Goal: Information Seeking & Learning: Learn about a topic

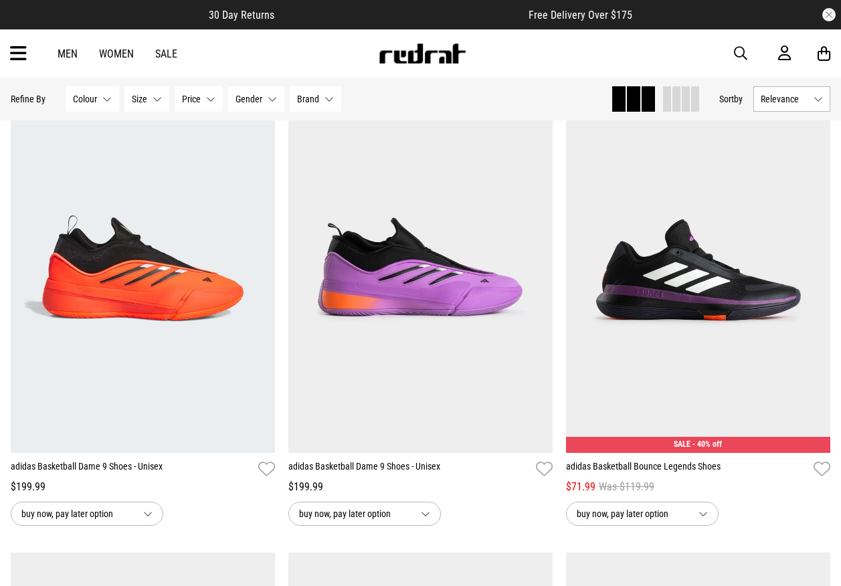
scroll to position [134, 0]
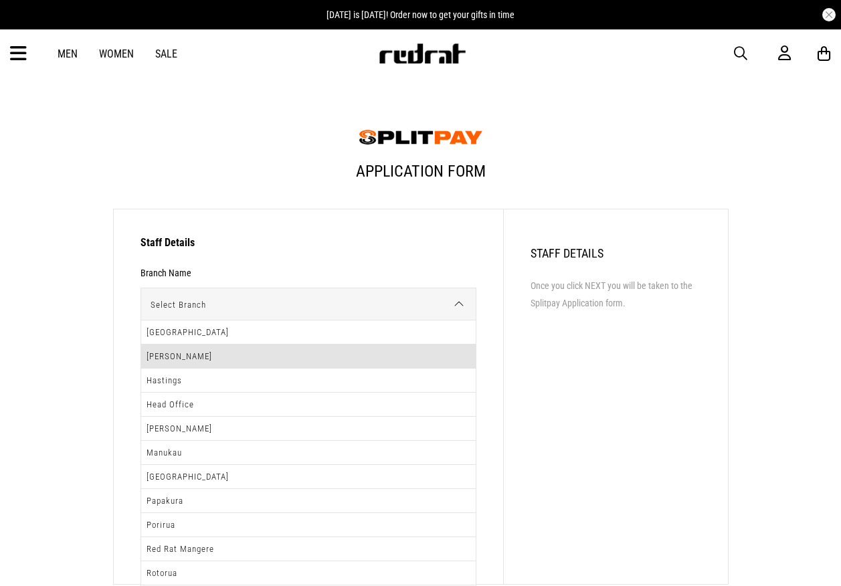
click at [238, 353] on li "Hamilton" at bounding box center [308, 357] width 335 height 24
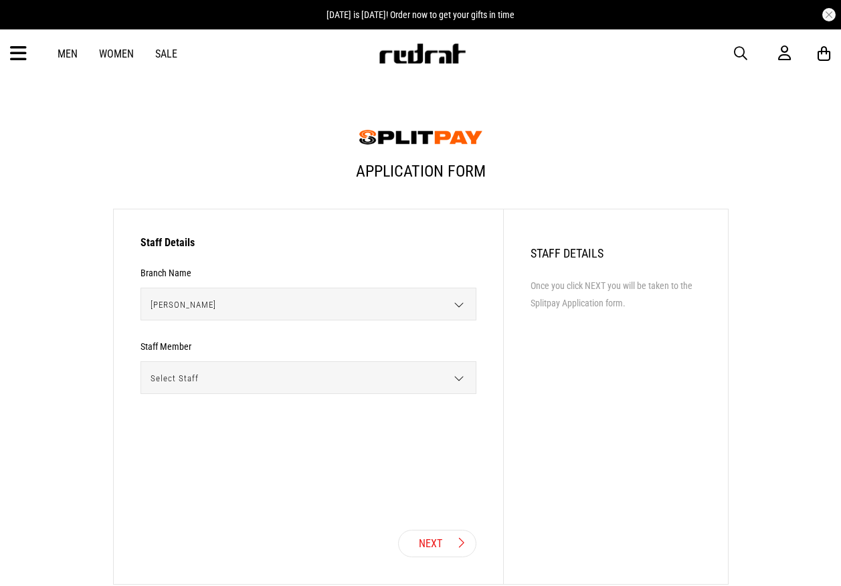
click at [273, 381] on span "Select Staff" at bounding box center [303, 378] width 325 height 33
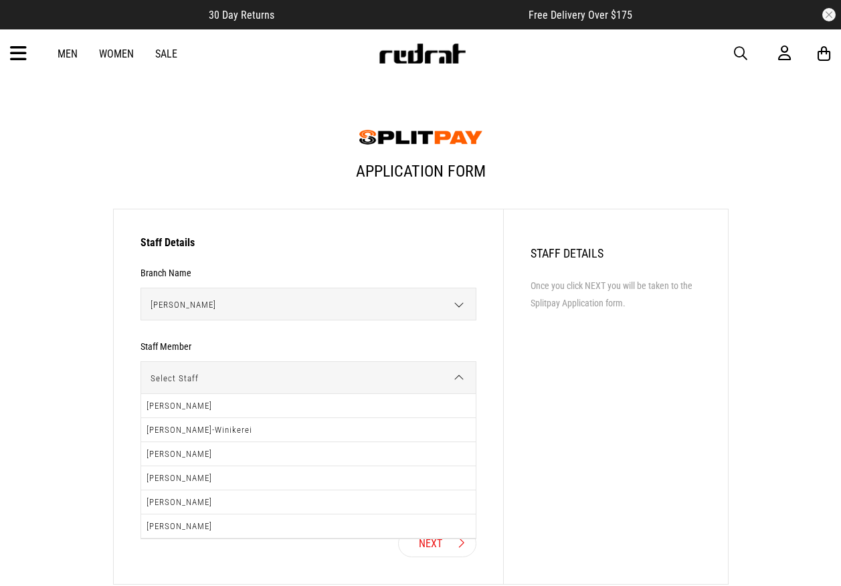
click at [259, 374] on span "Select Staff" at bounding box center [303, 378] width 325 height 33
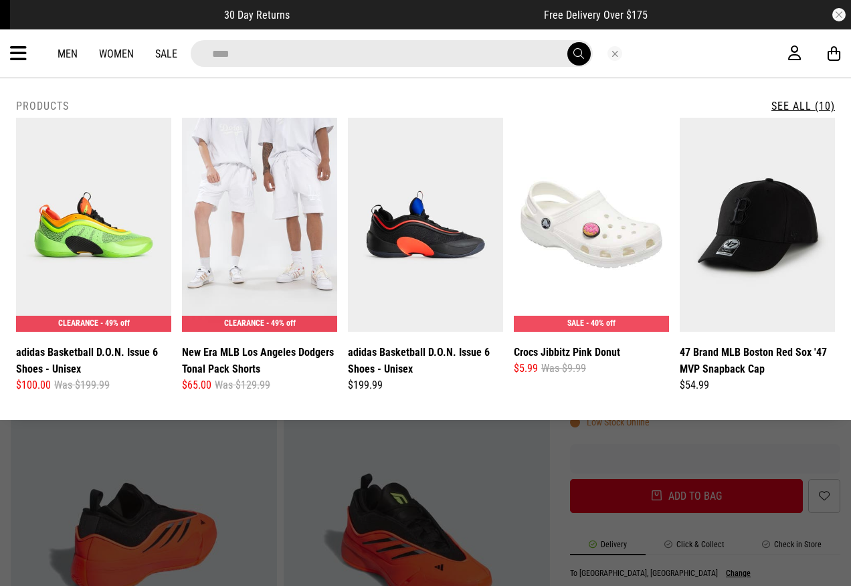
drag, startPoint x: 27, startPoint y: 51, endPoint x: 26, endPoint y: 59, distance: 8.1
click at [27, 51] on div "**********" at bounding box center [425, 53] width 851 height 48
click at [18, 52] on icon at bounding box center [18, 54] width 17 height 22
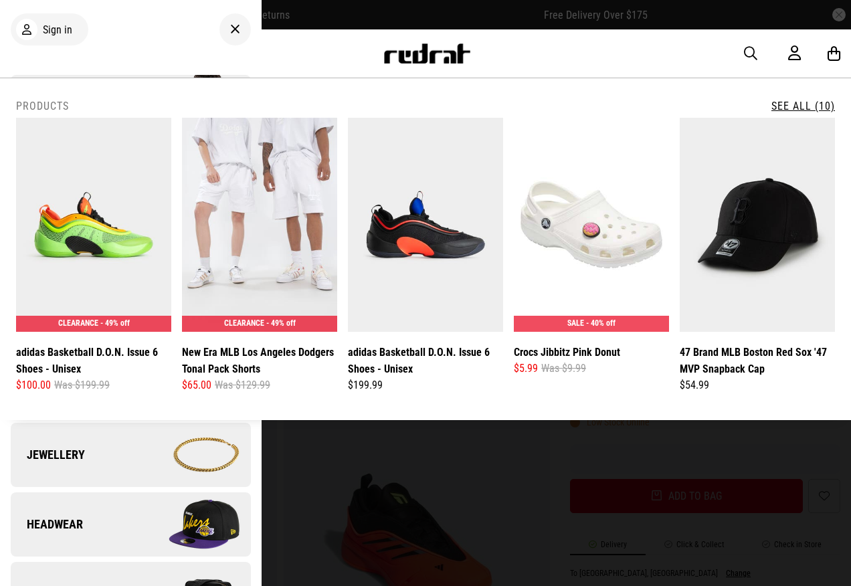
drag, startPoint x: 21, startPoint y: 48, endPoint x: 12, endPoint y: 44, distance: 10.5
click at [20, 47] on div "Sign in" at bounding box center [131, 29] width 240 height 37
click at [230, 28] on icon at bounding box center [235, 29] width 10 height 16
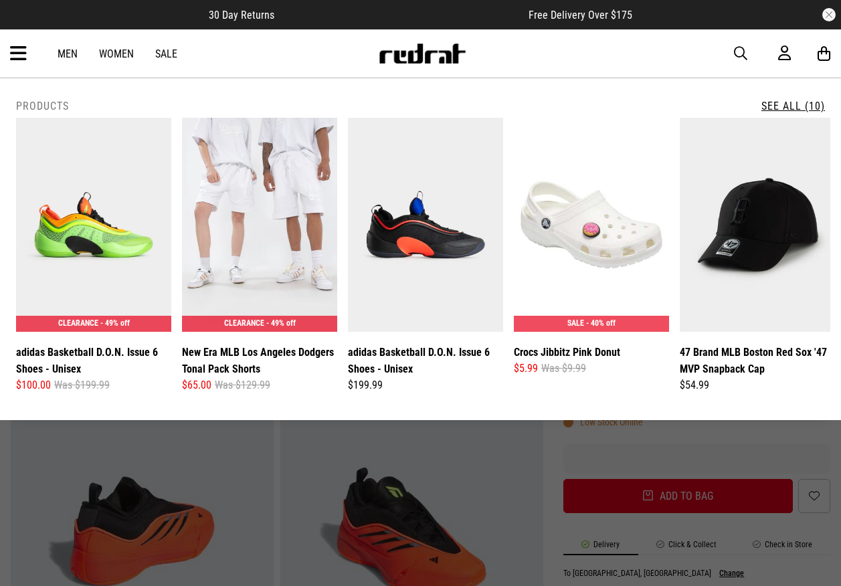
click at [22, 48] on icon at bounding box center [18, 54] width 17 height 22
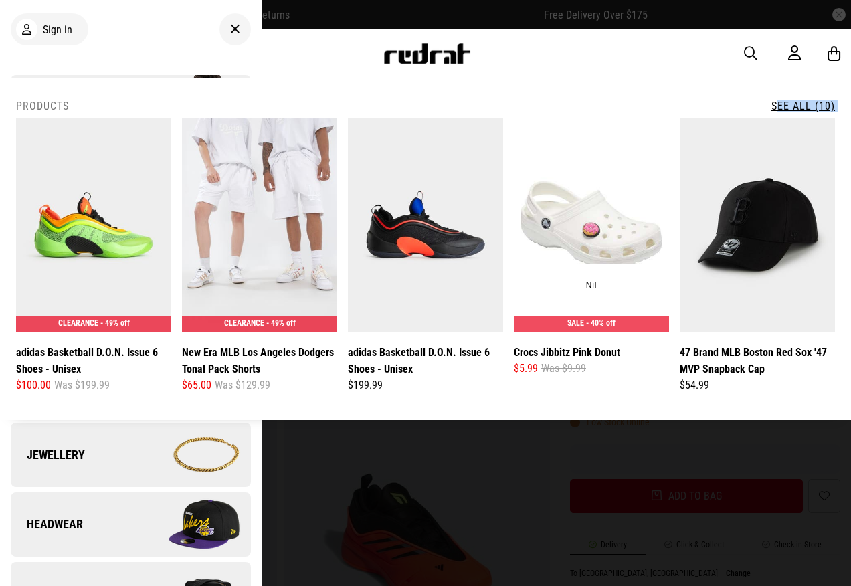
drag, startPoint x: 651, startPoint y: 106, endPoint x: 634, endPoint y: 131, distance: 29.3
click at [630, 152] on div "**********" at bounding box center [425, 249] width 819 height 299
drag, startPoint x: 675, startPoint y: 85, endPoint x: 682, endPoint y: 76, distance: 11.9
click at [675, 85] on div "**********" at bounding box center [425, 249] width 851 height 342
click at [745, 52] on span "button" at bounding box center [750, 54] width 13 height 16
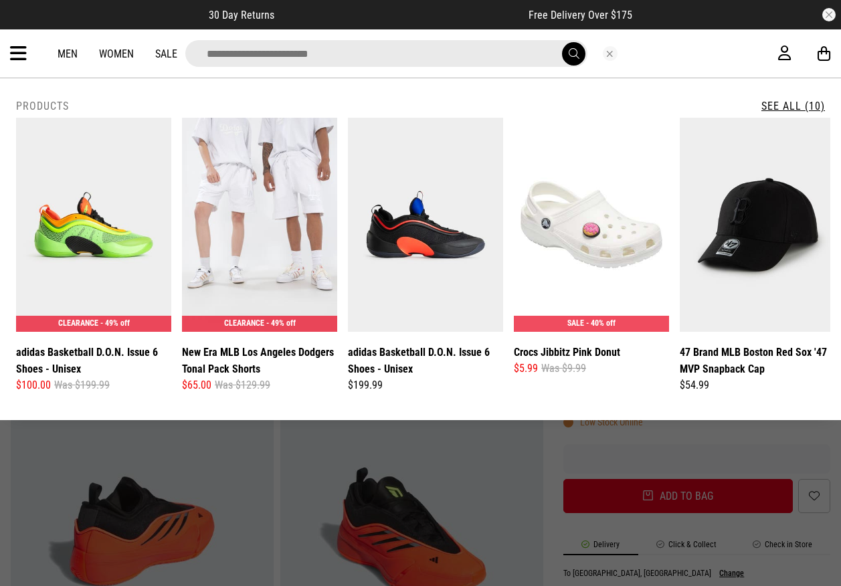
click at [403, 58] on input "search" at bounding box center [386, 53] width 402 height 27
click at [4, 49] on div "**********" at bounding box center [420, 53] width 841 height 48
click at [8, 48] on div "**********" at bounding box center [420, 53] width 841 height 48
click at [609, 50] on button "Close search" at bounding box center [610, 53] width 15 height 15
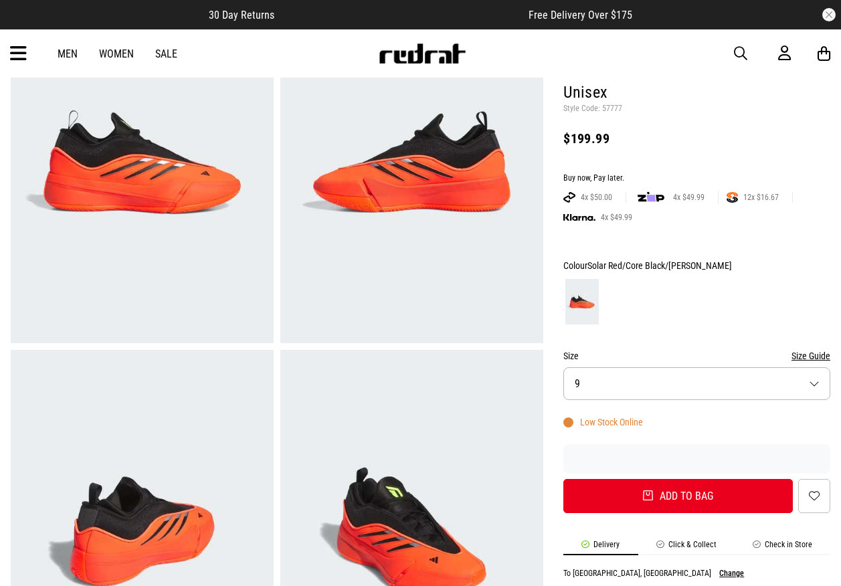
click at [17, 47] on icon at bounding box center [18, 54] width 17 height 22
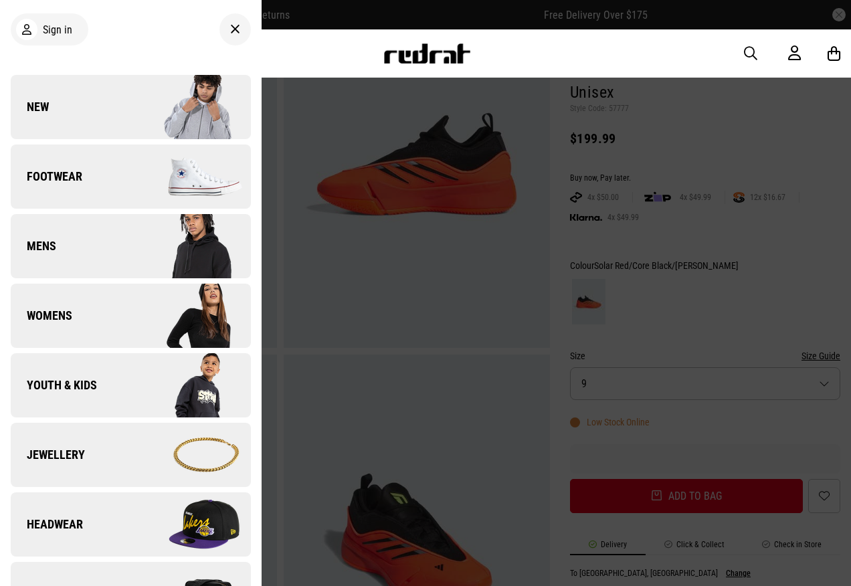
click at [160, 122] on img at bounding box center [191, 107] width 120 height 67
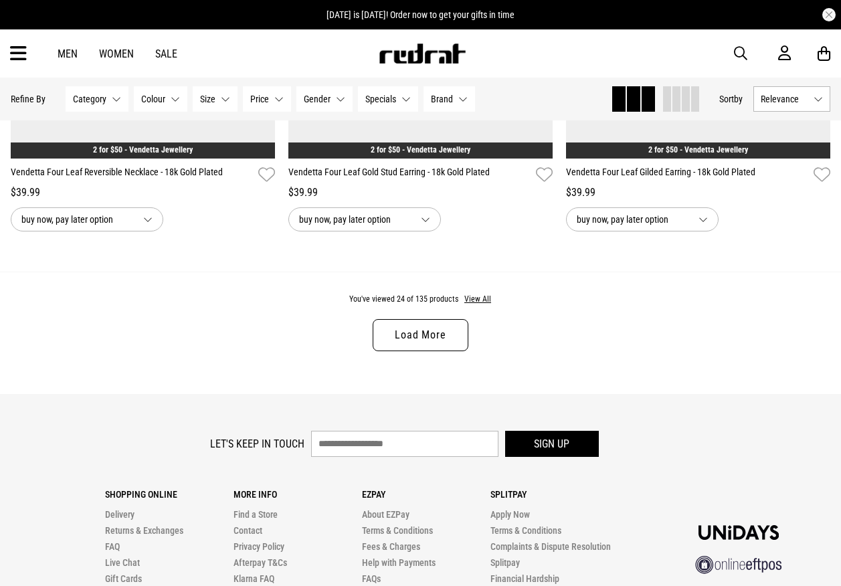
click at [487, 313] on div "You've viewed 24 of 135 products View All Load More" at bounding box center [420, 333] width 841 height 122
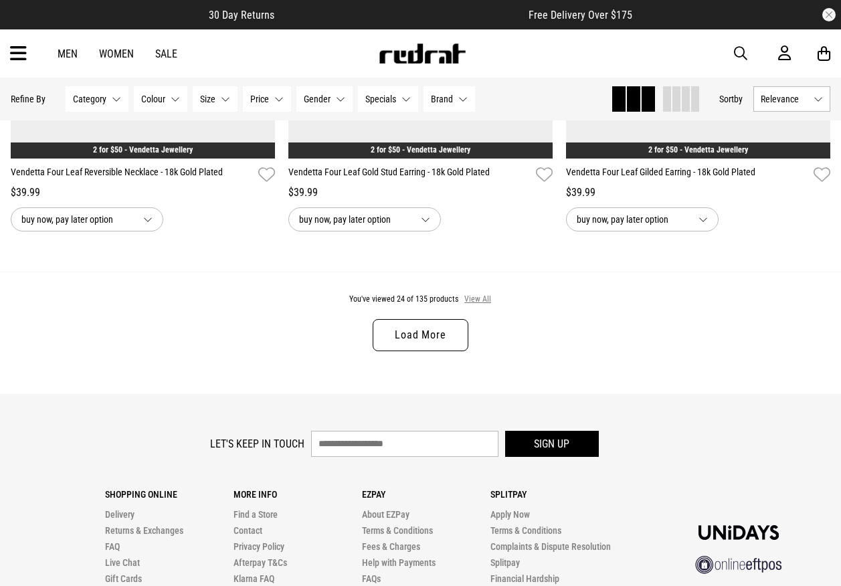
click at [485, 305] on button "View All" at bounding box center [478, 300] width 28 height 12
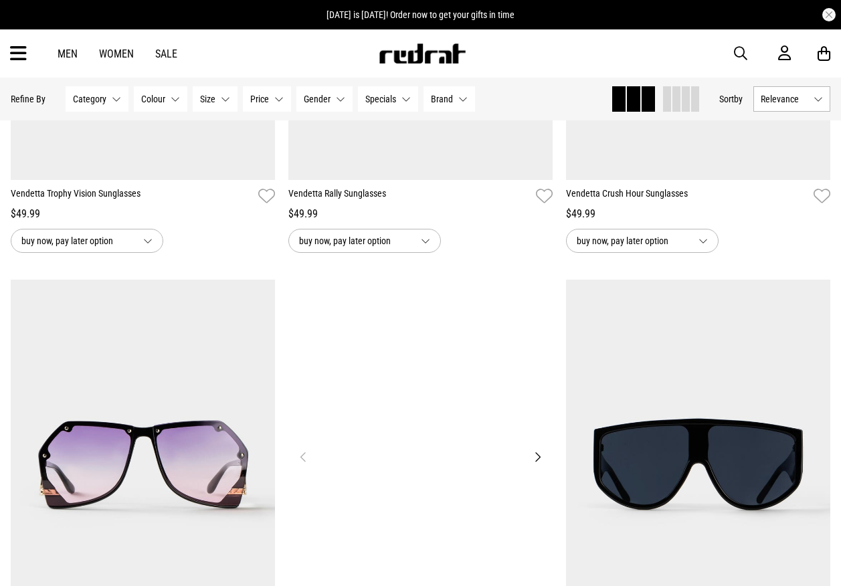
scroll to position [11469, 0]
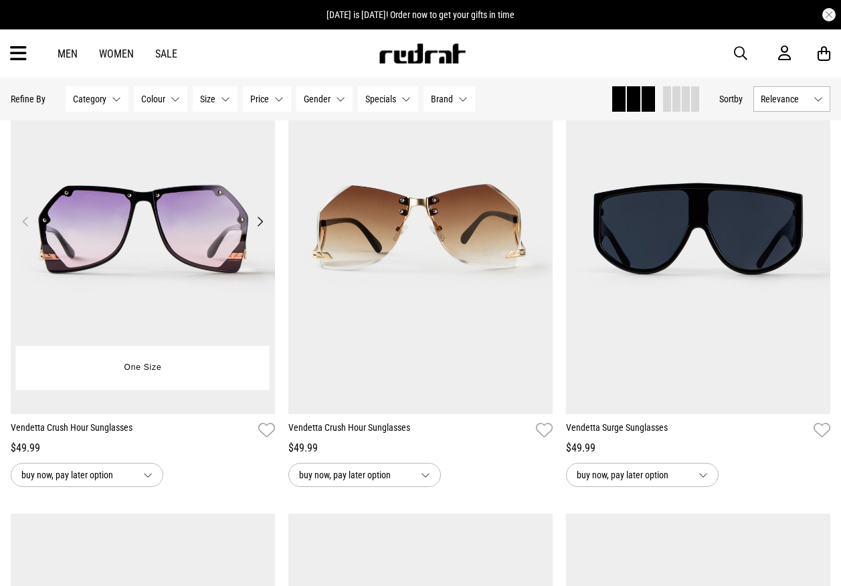
click at [137, 252] on img at bounding box center [143, 229] width 264 height 370
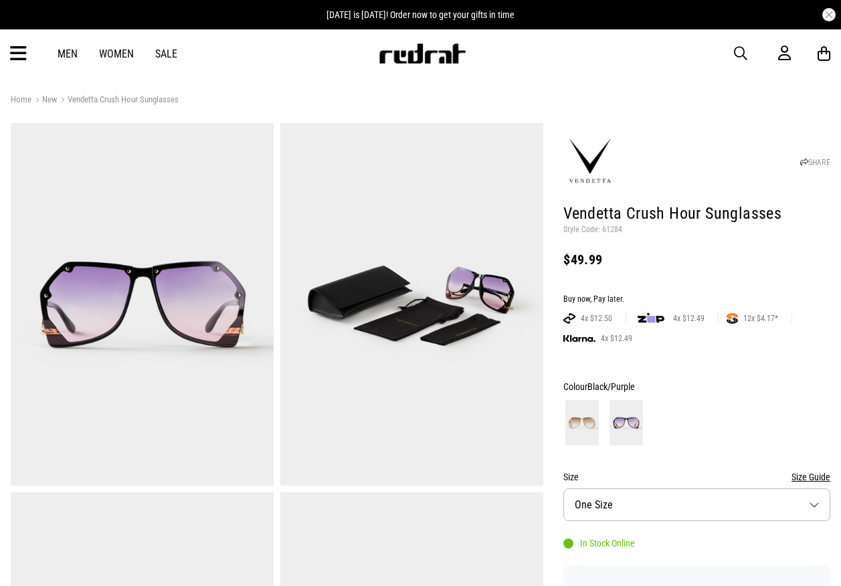
click at [615, 232] on p "Style Code: 61284" at bounding box center [697, 230] width 267 height 11
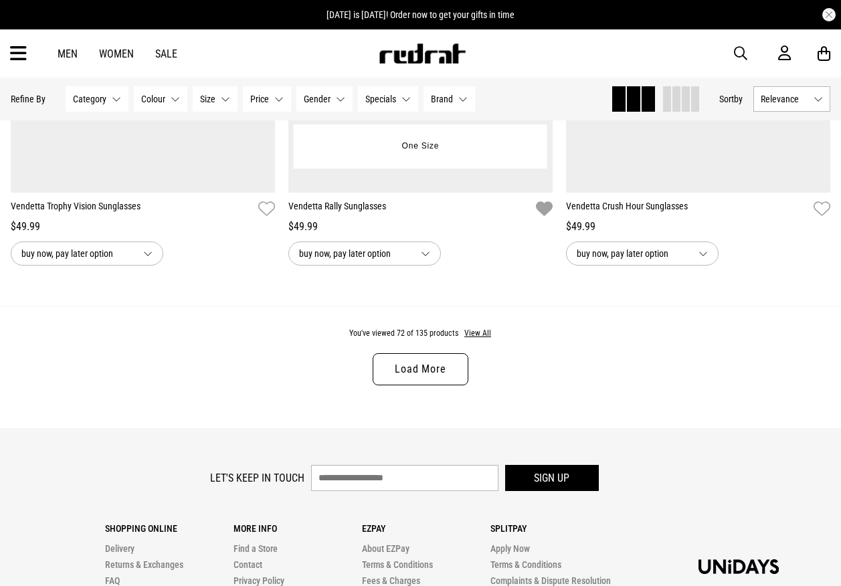
scroll to position [3678, 0]
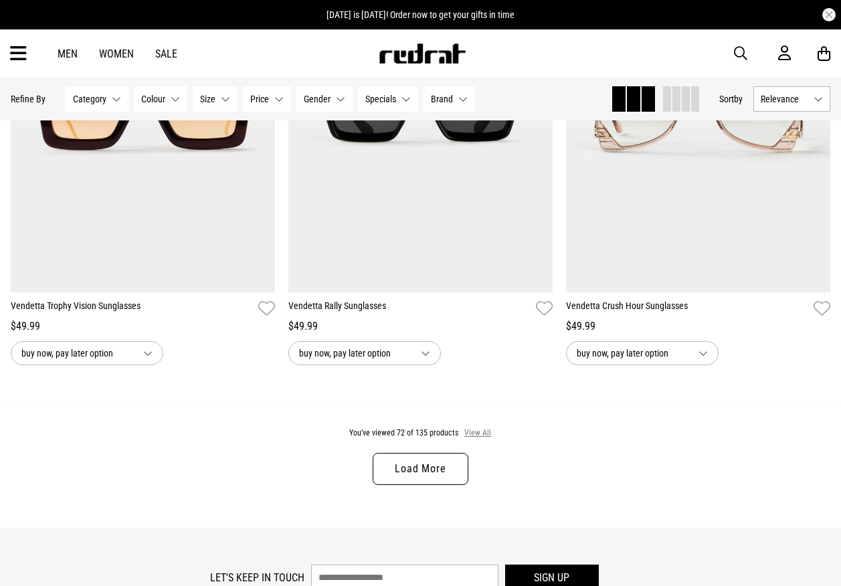
click at [479, 438] on button "View All" at bounding box center [478, 434] width 28 height 12
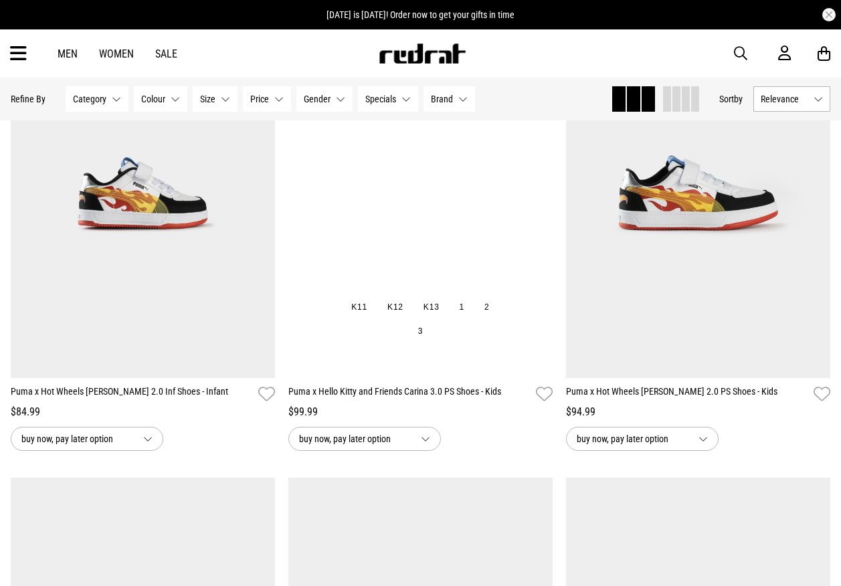
scroll to position [6891, 0]
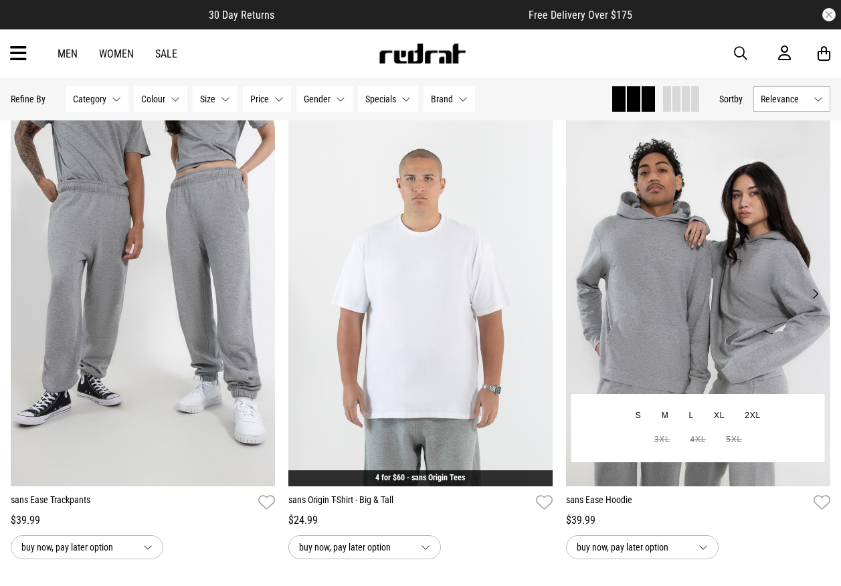
scroll to position [10573, 0]
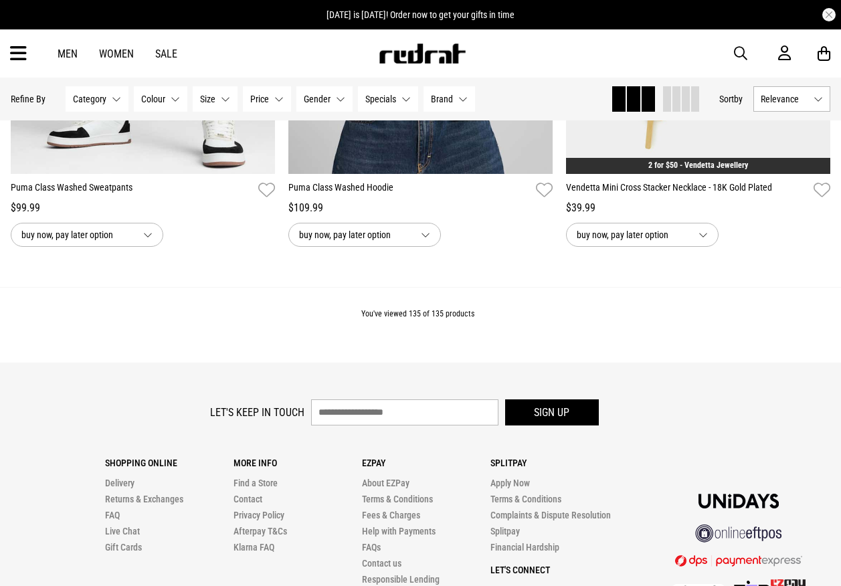
scroll to position [13585, 0]
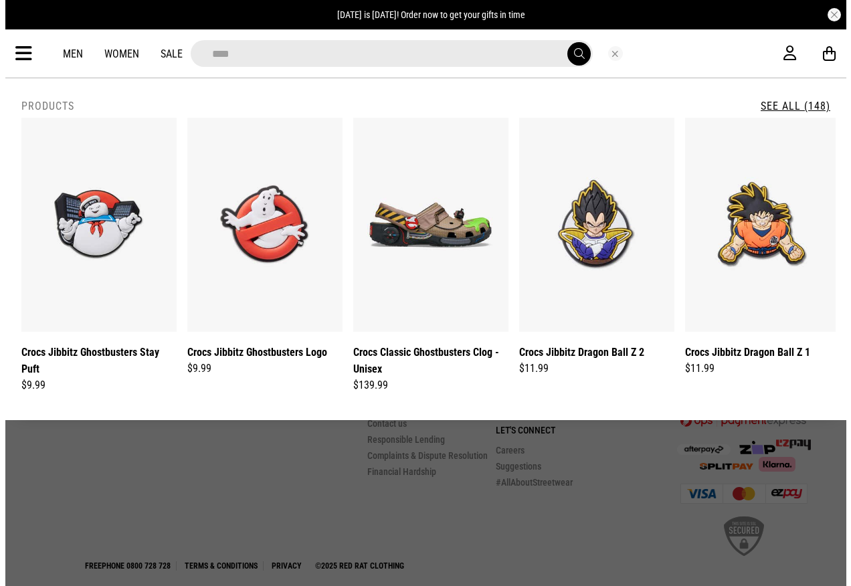
scroll to position [2532, 0]
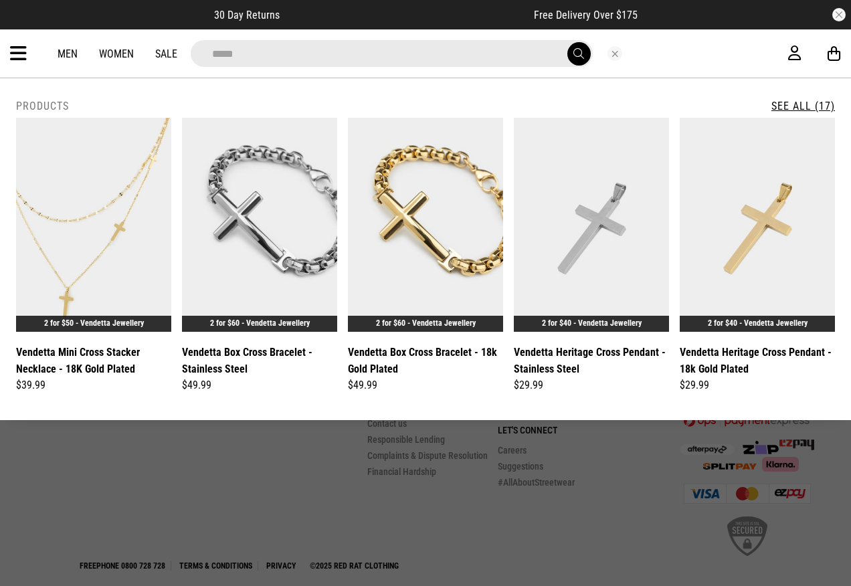
type input "*****"
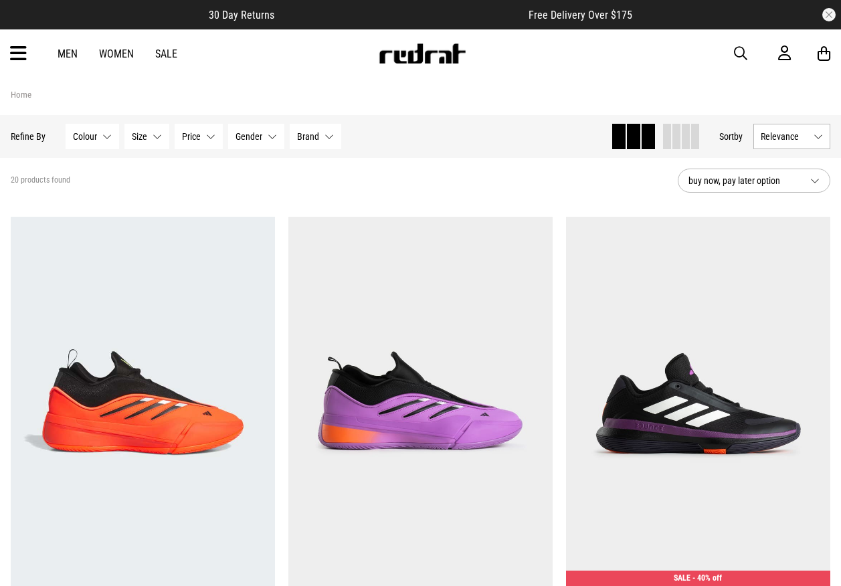
drag, startPoint x: 0, startPoint y: 0, endPoint x: 738, endPoint y: 50, distance: 740.0
click at [738, 44] on div "Men Women Sale Sign in New Back Footwear Back Mens Back Womens Back Youth & Kid…" at bounding box center [420, 53] width 841 height 48
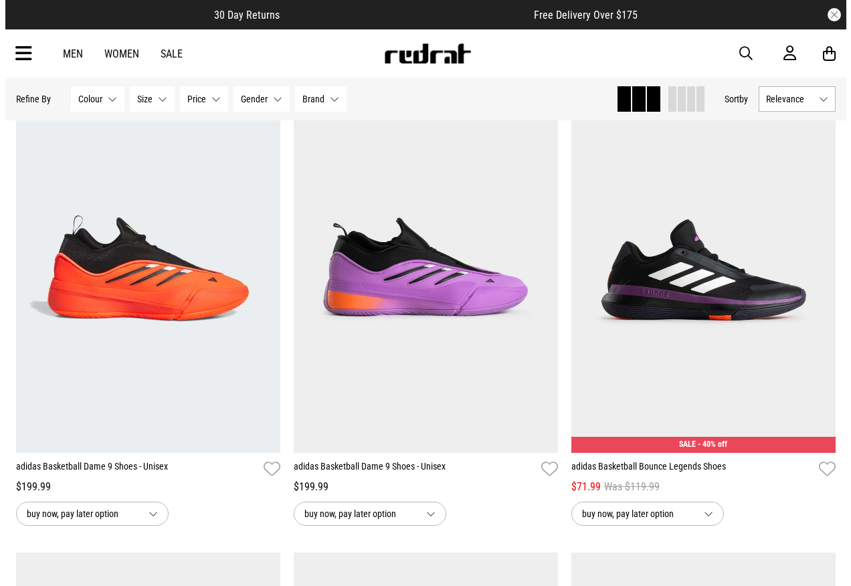
scroll to position [134, 0]
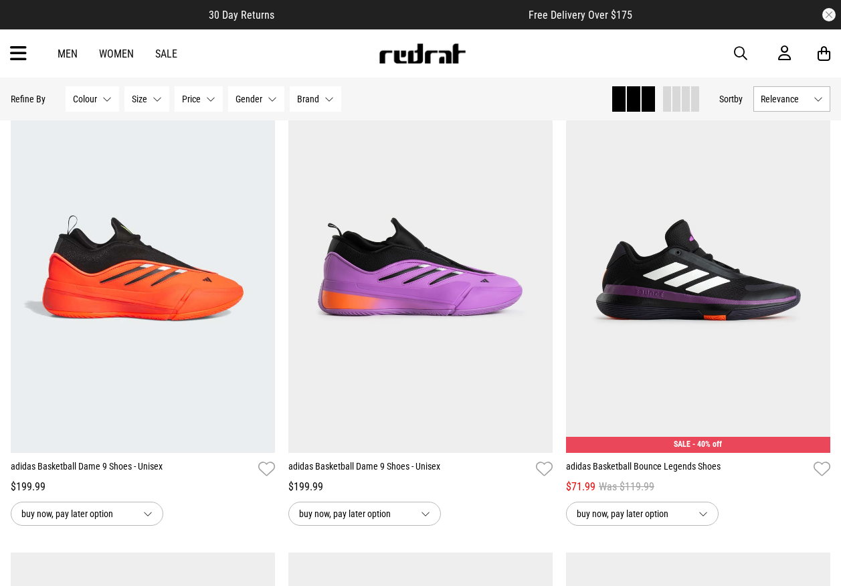
click at [738, 50] on span "button" at bounding box center [740, 54] width 13 height 16
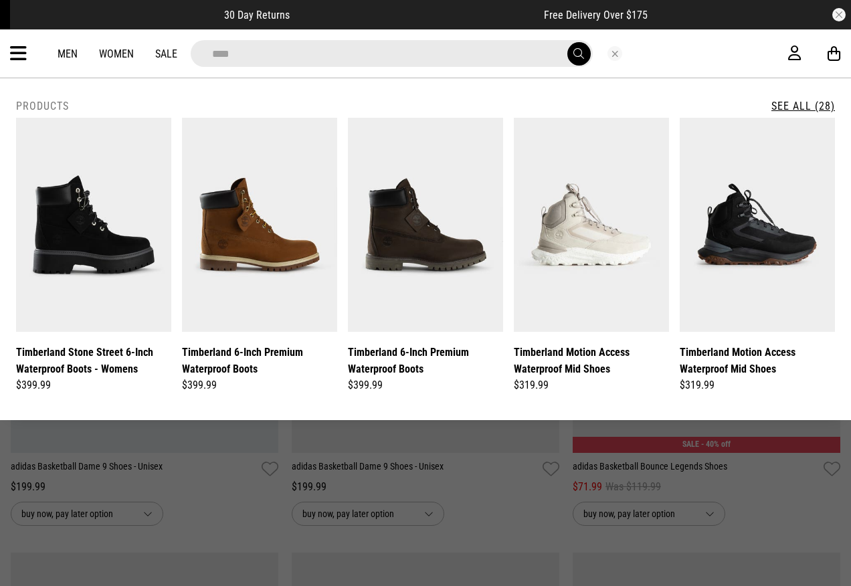
type input "****"
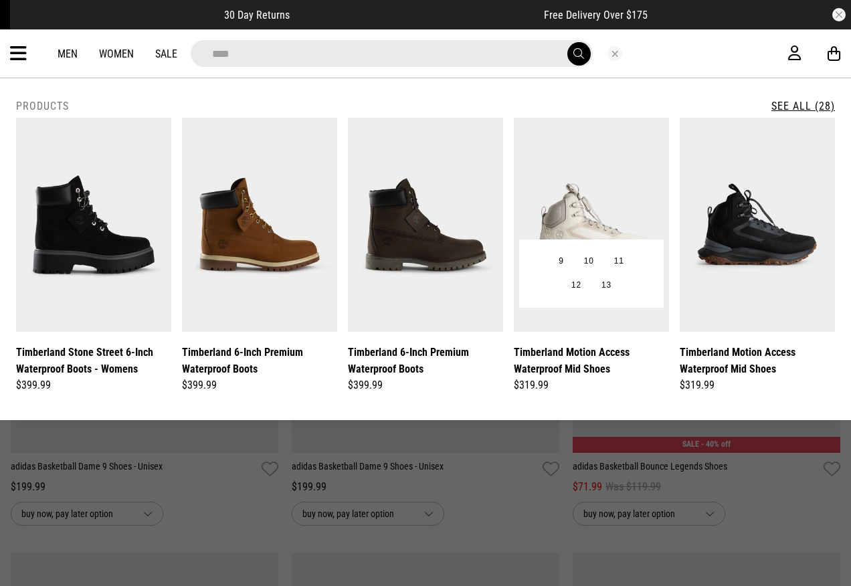
click at [593, 158] on img at bounding box center [591, 225] width 155 height 214
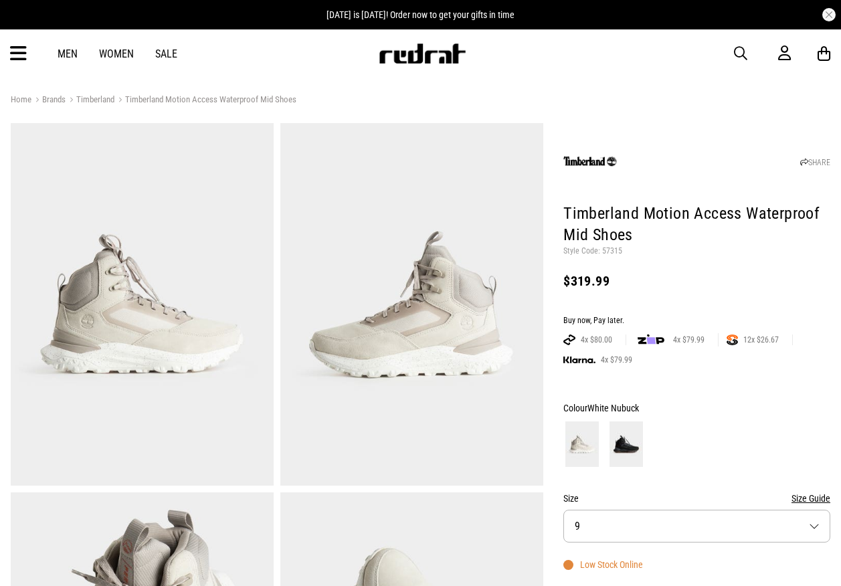
click at [606, 251] on p "Style Code: 57315" at bounding box center [697, 251] width 267 height 11
